Goal: Find specific page/section: Find specific page/section

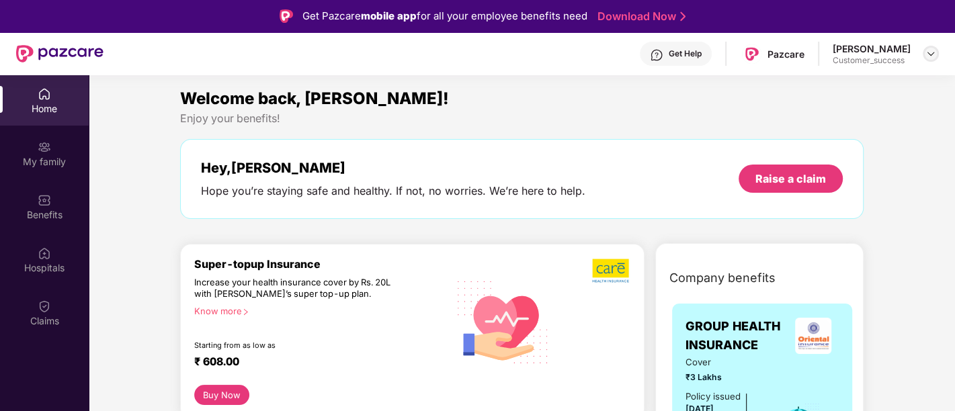
click at [932, 56] on img at bounding box center [931, 53] width 11 height 11
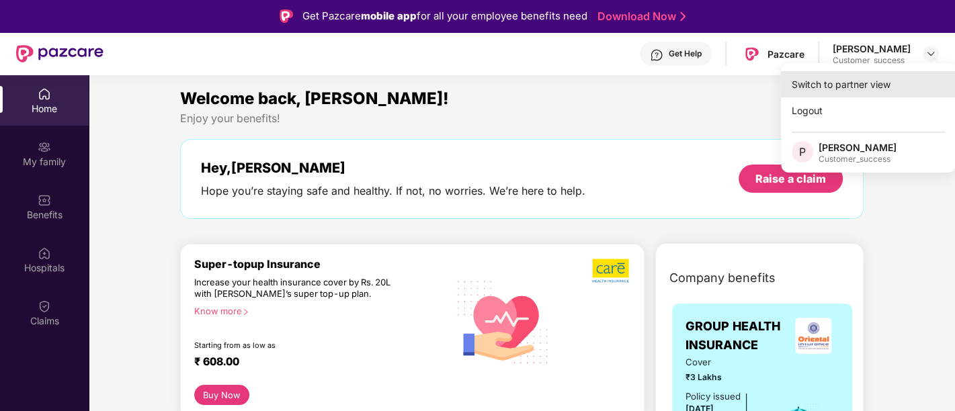
click at [841, 76] on div "Switch to partner view" at bounding box center [868, 84] width 175 height 26
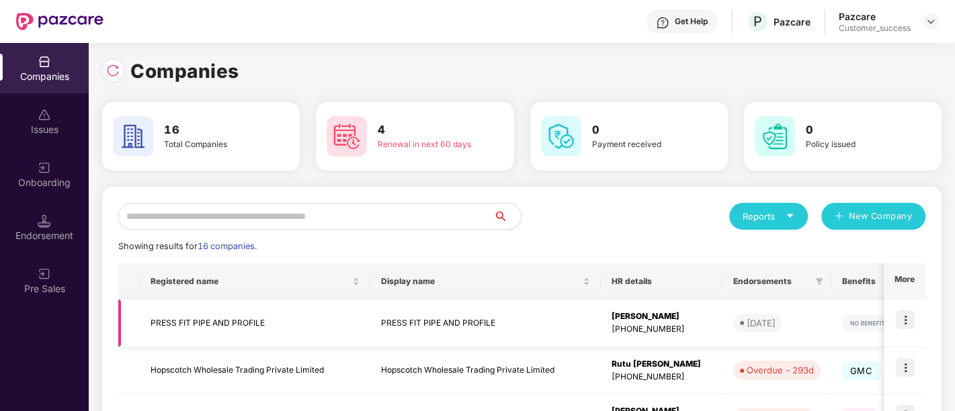
scroll to position [74, 0]
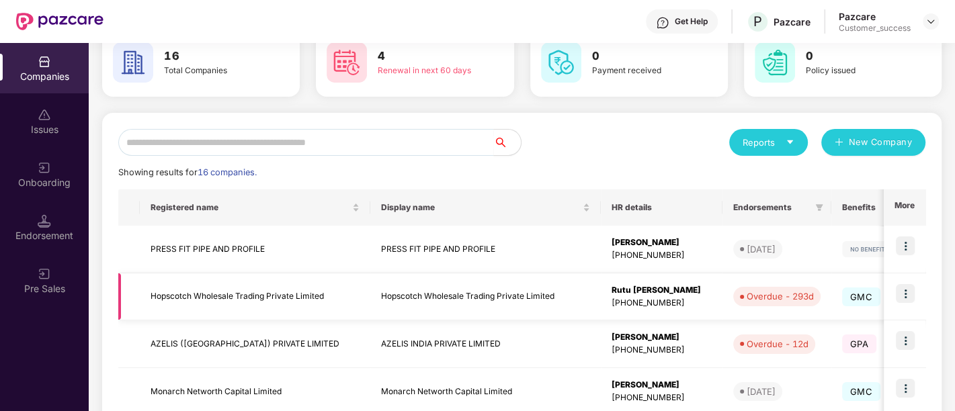
click at [901, 294] on img at bounding box center [905, 293] width 19 height 19
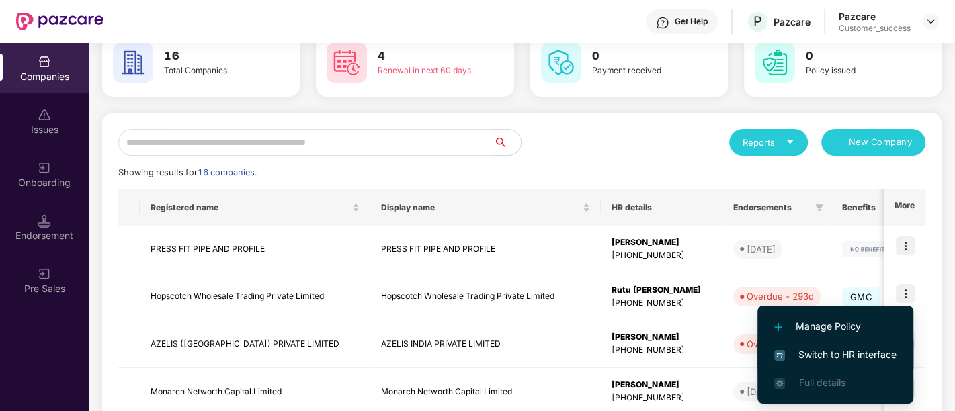
click at [799, 358] on span "Switch to HR interface" at bounding box center [835, 355] width 122 height 15
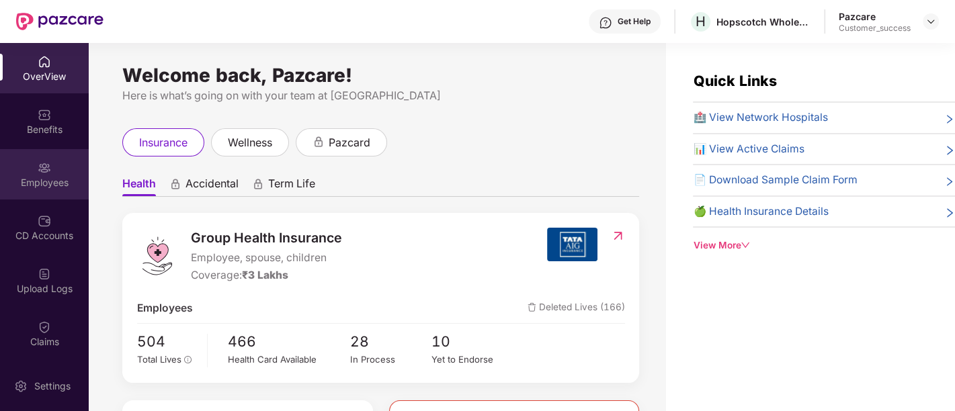
click at [26, 165] on div "Employees" at bounding box center [44, 174] width 89 height 50
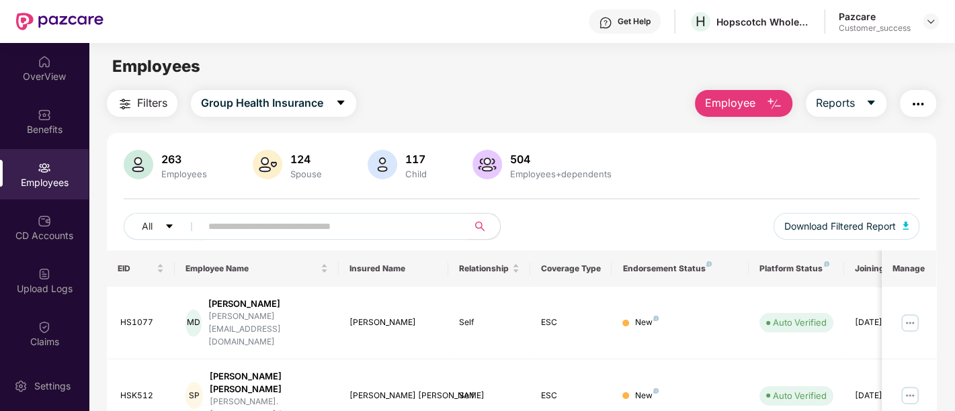
click at [305, 227] on input "text" at bounding box center [328, 226] width 241 height 20
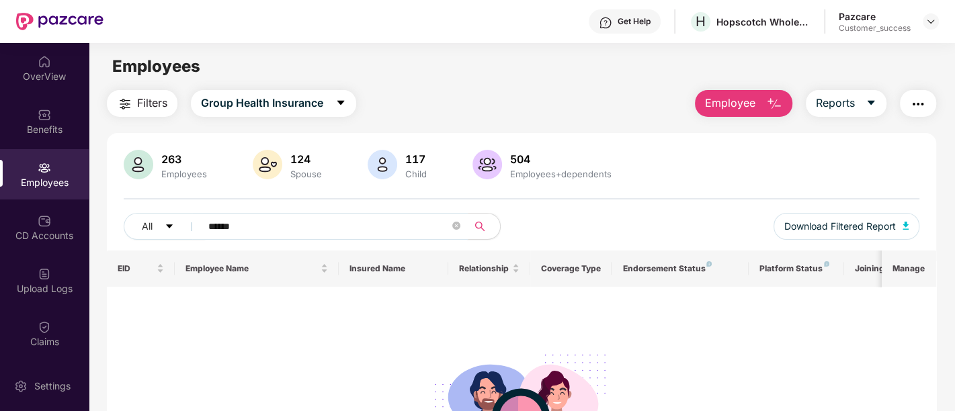
type input "******"
